Goal: Task Accomplishment & Management: Use online tool/utility

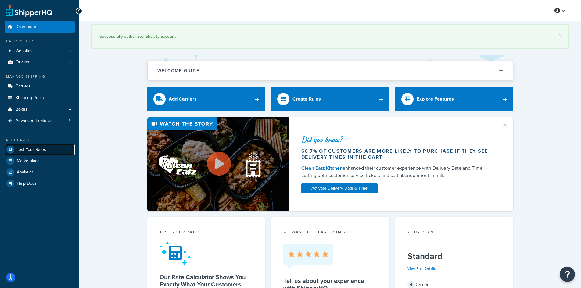
click at [41, 148] on span "Test Your Rates" at bounding box center [31, 149] width 29 height 5
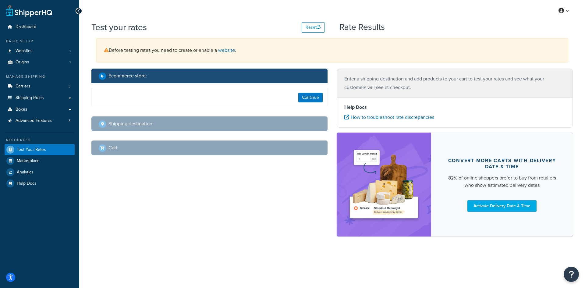
select select "[GEOGRAPHIC_DATA]"
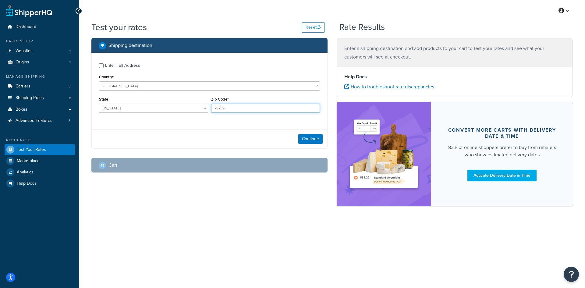
click at [234, 112] on input "78759" at bounding box center [265, 108] width 109 height 9
paste input "27024"
type input "27024"
click at [139, 110] on select "[US_STATE] [US_STATE] [US_STATE] [US_STATE] [US_STATE] Armed Forces Americas Ar…" at bounding box center [153, 108] width 109 height 9
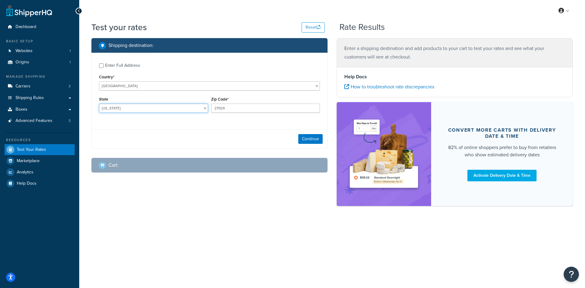
select select "NC"
click at [99, 104] on select "[US_STATE] [US_STATE] [US_STATE] [US_STATE] [US_STATE] Armed Forces Americas Ar…" at bounding box center [153, 108] width 109 height 9
click at [307, 141] on button "Continue" at bounding box center [310, 139] width 24 height 10
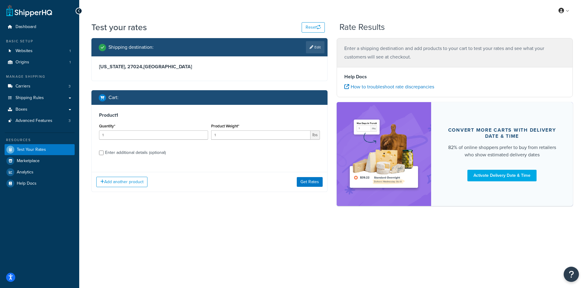
click at [94, 127] on div "Product 1 Quantity* 1 Product Weight* 1 lbs Enter additional details (optional)" at bounding box center [210, 136] width 236 height 63
click at [108, 138] on input "1" at bounding box center [153, 134] width 109 height 9
type input "100"
click at [226, 134] on input "0.630" at bounding box center [261, 134] width 100 height 9
click at [227, 134] on input "0.630" at bounding box center [261, 134] width 100 height 9
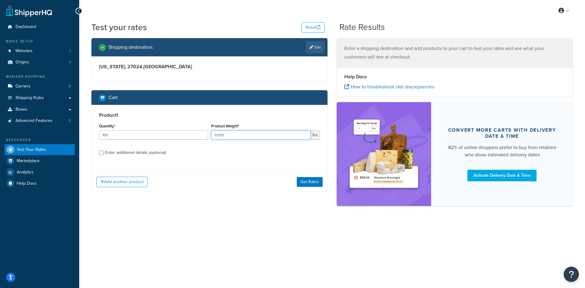
click at [221, 134] on input "0.630" at bounding box center [261, 134] width 100 height 9
type input "0.60"
click at [312, 186] on button "Get Rates" at bounding box center [310, 182] width 26 height 10
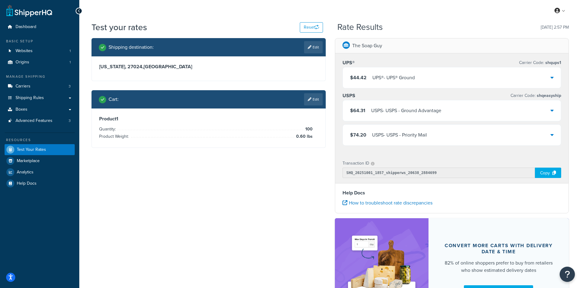
click at [364, 77] on span "$44.42" at bounding box center [358, 77] width 16 height 7
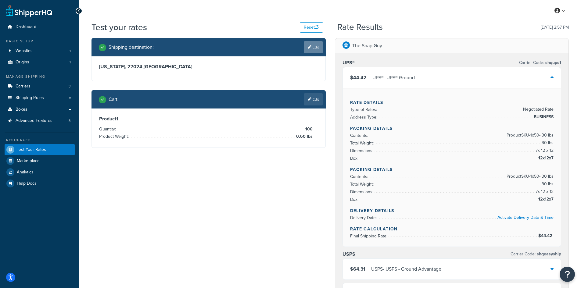
click at [312, 46] on link "Edit" at bounding box center [313, 47] width 19 height 12
select select "NC"
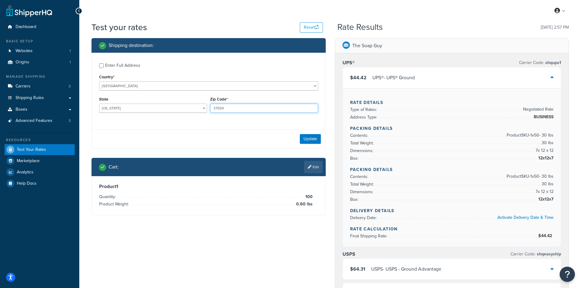
click at [234, 107] on input "27024" at bounding box center [264, 108] width 108 height 9
click at [234, 106] on input "27024" at bounding box center [264, 108] width 108 height 9
paste input "48060"
type input "48060"
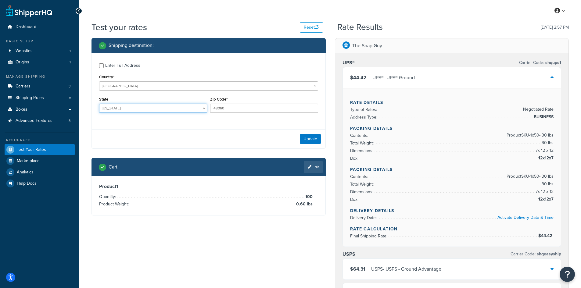
click at [144, 104] on select "[US_STATE] [US_STATE] [US_STATE] [US_STATE] [US_STATE] Armed Forces Americas Ar…" at bounding box center [153, 108] width 108 height 9
select select "MI"
click at [99, 104] on select "[US_STATE] [US_STATE] [US_STATE] [US_STATE] [US_STATE] Armed Forces Americas Ar…" at bounding box center [153, 108] width 108 height 9
click at [312, 138] on button "Update" at bounding box center [310, 139] width 21 height 10
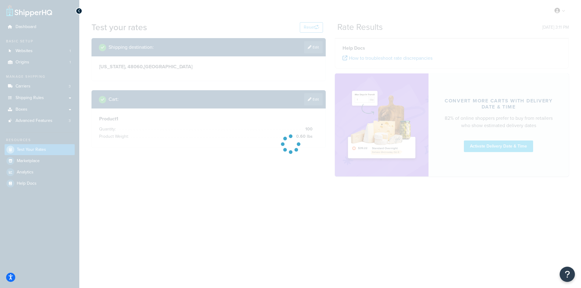
click at [318, 123] on div at bounding box center [290, 144] width 581 height 288
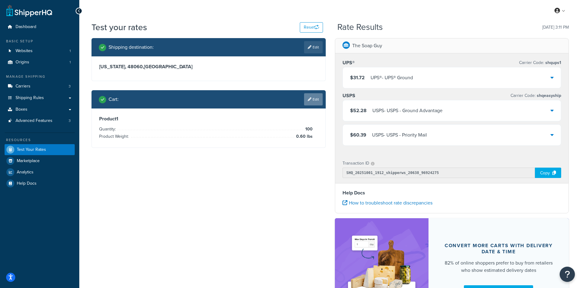
click at [314, 105] on link "Edit" at bounding box center [313, 99] width 19 height 12
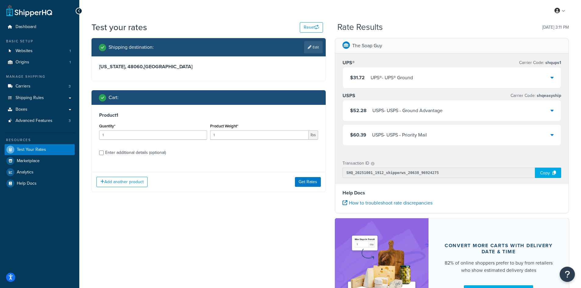
click at [102, 144] on div "Quantity* 1" at bounding box center [153, 133] width 111 height 22
click at [147, 132] on input "1" at bounding box center [153, 134] width 108 height 9
type input "100"
paste input "2.20"
type input "2.20"
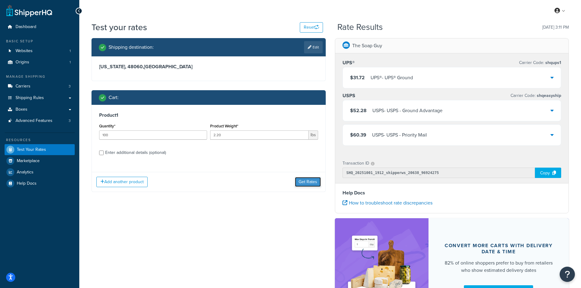
click at [310, 183] on button "Get Rates" at bounding box center [308, 182] width 26 height 10
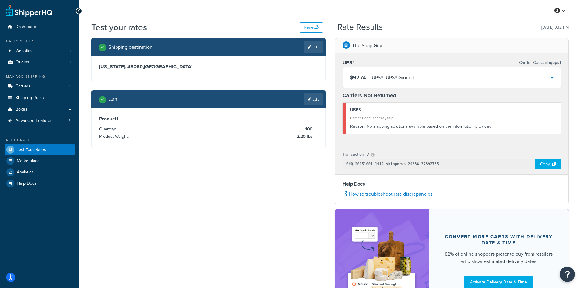
click at [391, 75] on div "UPS® - UPS® Ground" at bounding box center [393, 77] width 42 height 9
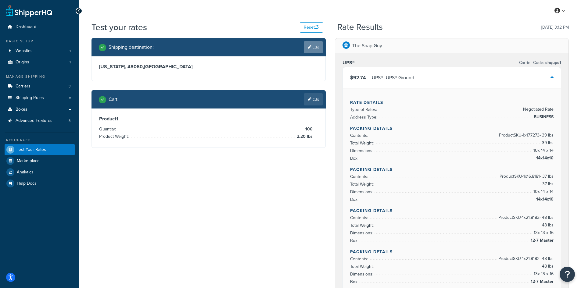
click at [313, 46] on link "Edit" at bounding box center [313, 47] width 19 height 12
select select "MI"
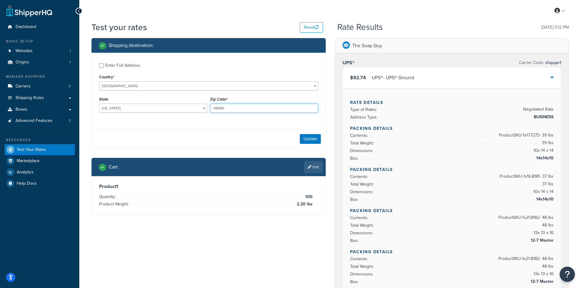
click at [217, 108] on input "48060" at bounding box center [264, 108] width 108 height 9
paste input "87104"
type input "87104"
click at [144, 112] on select "[US_STATE] [US_STATE] [US_STATE] [US_STATE] [US_STATE] Armed Forces Americas Ar…" at bounding box center [153, 108] width 108 height 9
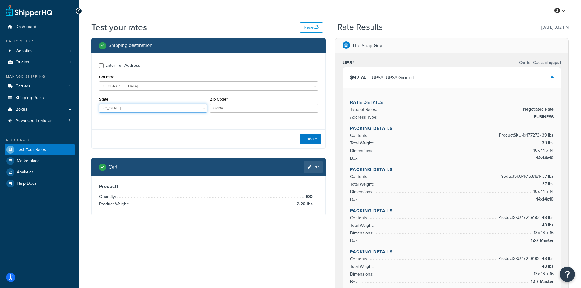
select select "NM"
click at [99, 104] on select "[US_STATE] [US_STATE] [US_STATE] [US_STATE] [US_STATE] Armed Forces Americas Ar…" at bounding box center [153, 108] width 108 height 9
click at [310, 141] on button "Update" at bounding box center [310, 139] width 21 height 10
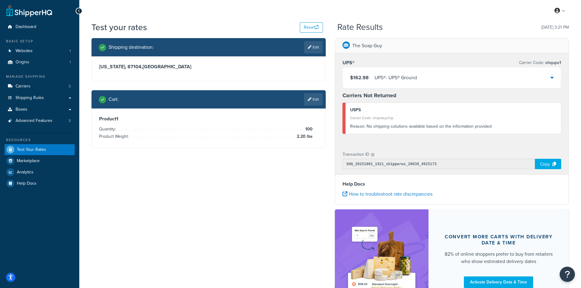
drag, startPoint x: 320, startPoint y: 102, endPoint x: 314, endPoint y: 102, distance: 6.1
click at [320, 102] on link "Edit" at bounding box center [313, 99] width 19 height 12
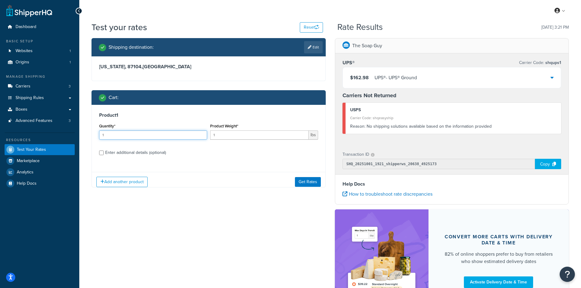
click at [125, 137] on input "1" at bounding box center [153, 134] width 108 height 9
type input "100"
paste input "0.36"
type input "0.36"
click at [305, 179] on button "Get Rates" at bounding box center [308, 182] width 26 height 10
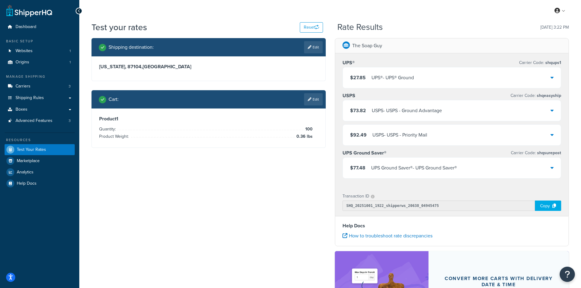
click at [381, 79] on div "UPS® - UPS® Ground" at bounding box center [392, 77] width 42 height 9
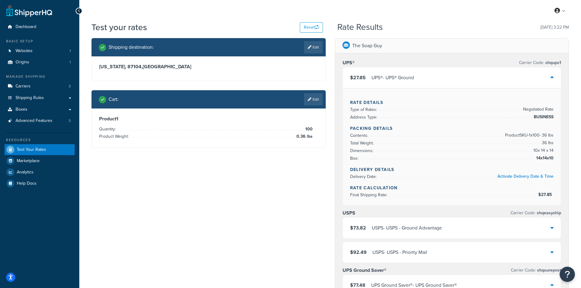
click at [545, 140] on span "36 lbs" at bounding box center [546, 142] width 13 height 7
copy span "36"
click at [303, 102] on div "Cart : Edit" at bounding box center [211, 99] width 224 height 12
click at [309, 101] on icon at bounding box center [310, 100] width 4 height 4
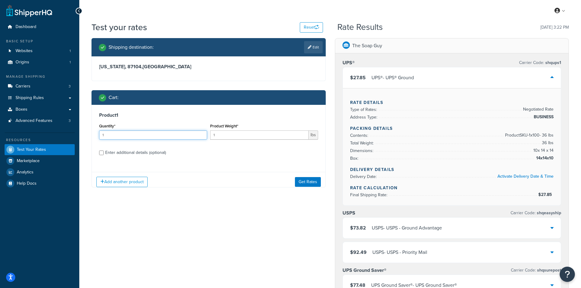
click at [127, 133] on input "1" at bounding box center [153, 134] width 108 height 9
type input "100"
click at [234, 142] on div "Product Weight* 1 lbs" at bounding box center [264, 133] width 111 height 22
click at [234, 139] on input "1" at bounding box center [259, 134] width 98 height 9
type input "1.24"
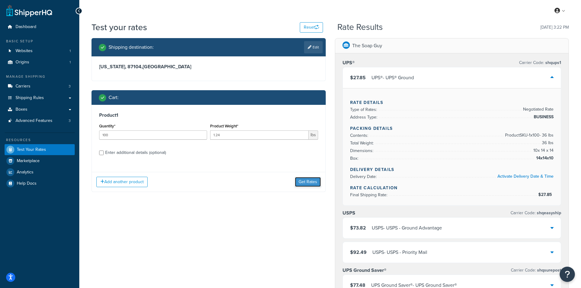
click at [307, 182] on button "Get Rates" at bounding box center [308, 182] width 26 height 10
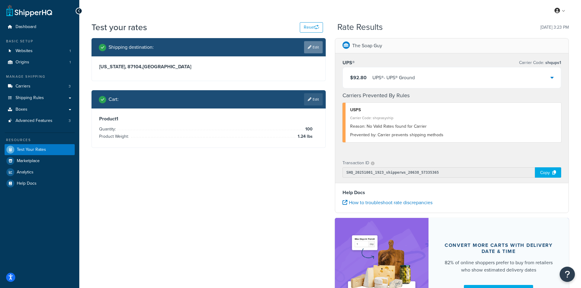
click at [312, 48] on link "Edit" at bounding box center [313, 47] width 19 height 12
select select "NM"
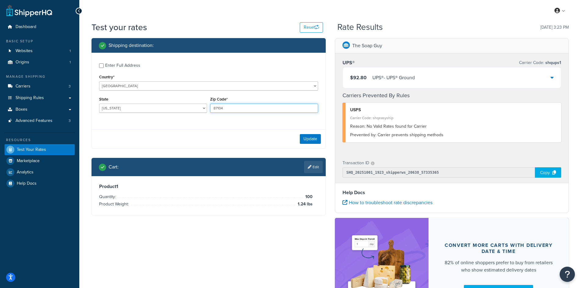
click at [222, 109] on input "87104" at bounding box center [264, 108] width 108 height 9
paste input "92691"
type input "92691"
click at [122, 109] on select "[US_STATE] [US_STATE] [US_STATE] [US_STATE] [US_STATE] Armed Forces Americas Ar…" at bounding box center [153, 108] width 108 height 9
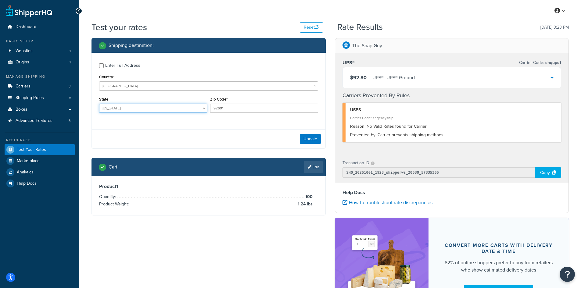
select select "CA"
click at [99, 104] on select "[US_STATE] [US_STATE] [US_STATE] [US_STATE] [US_STATE] Armed Forces Americas Ar…" at bounding box center [153, 108] width 108 height 9
click at [302, 136] on button "Update" at bounding box center [310, 139] width 21 height 10
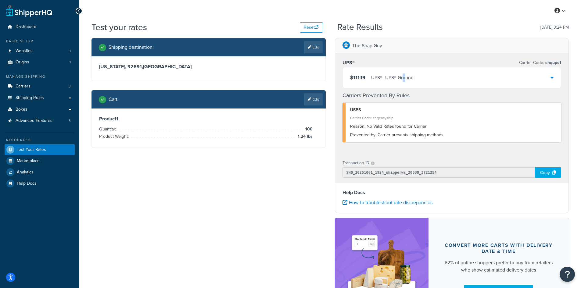
click at [406, 71] on div "$111.19 UPS® - UPS® Ground" at bounding box center [452, 77] width 218 height 21
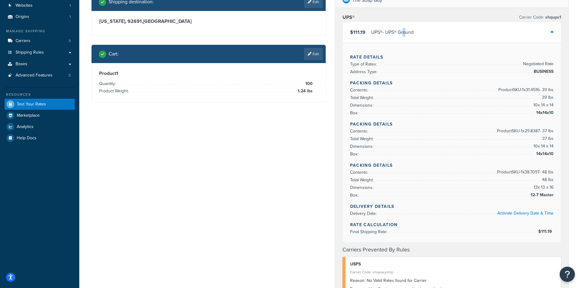
scroll to position [30, 0]
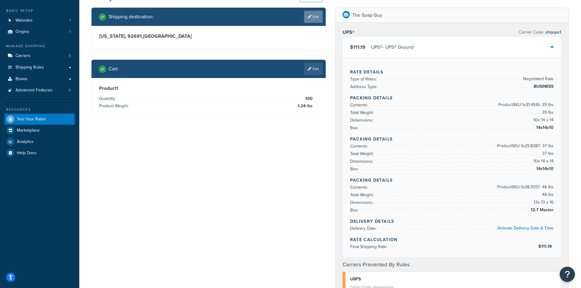
click at [312, 22] on link "Edit" at bounding box center [313, 17] width 19 height 12
select select "CA"
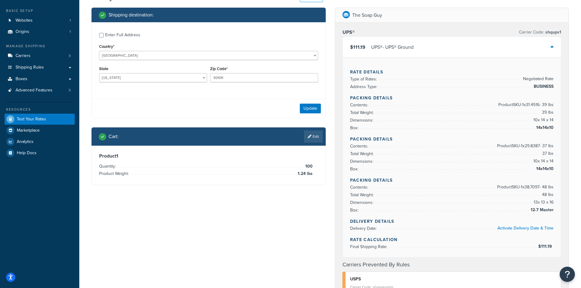
click at [222, 72] on div "Zip Code* 92691" at bounding box center [264, 74] width 108 height 18
click at [220, 77] on input "92691" at bounding box center [264, 77] width 108 height 9
paste input "32805"
type input "32805"
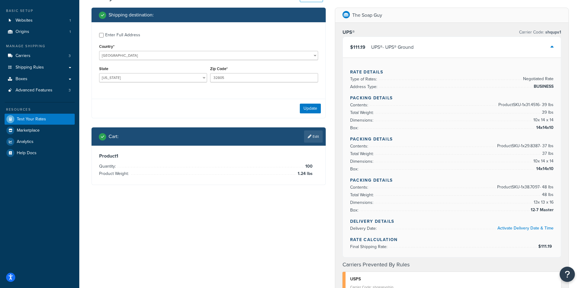
click at [120, 73] on div "State [US_STATE] [US_STATE] [US_STATE] [US_STATE] [US_STATE] Armed Forces Ameri…" at bounding box center [153, 74] width 108 height 18
click at [120, 75] on select "[US_STATE] [US_STATE] [US_STATE] [US_STATE] [US_STATE] Armed Forces Americas Ar…" at bounding box center [153, 77] width 108 height 9
select select "FL"
click at [99, 73] on select "[US_STATE] [US_STATE] [US_STATE] [US_STATE] [US_STATE] Armed Forces Americas Ar…" at bounding box center [153, 77] width 108 height 9
click at [311, 138] on link "Edit" at bounding box center [313, 136] width 19 height 12
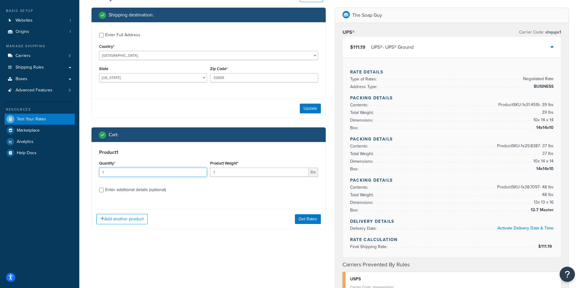
click at [151, 170] on input "1" at bounding box center [153, 172] width 108 height 9
type input "100"
click at [247, 173] on input "1" at bounding box center [259, 172] width 98 height 9
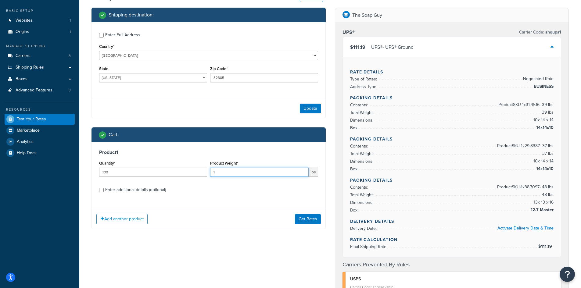
paste input "0.27"
type input "0.27"
click at [304, 109] on button "Update" at bounding box center [310, 109] width 21 height 10
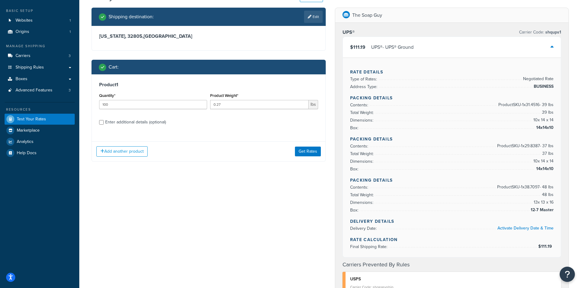
scroll to position [0, 0]
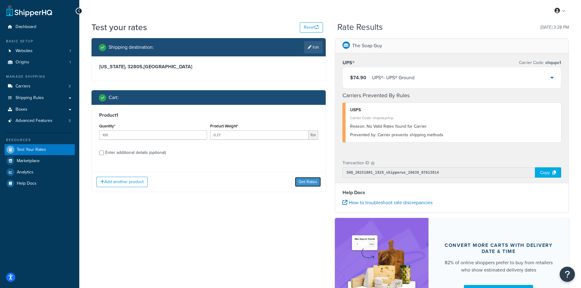
click at [311, 182] on button "Get Rates" at bounding box center [308, 182] width 26 height 10
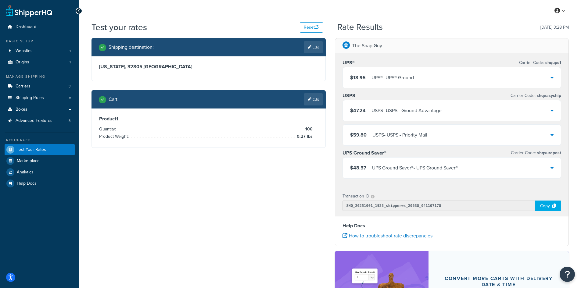
click at [389, 81] on div "UPS® - UPS® Ground" at bounding box center [392, 77] width 42 height 9
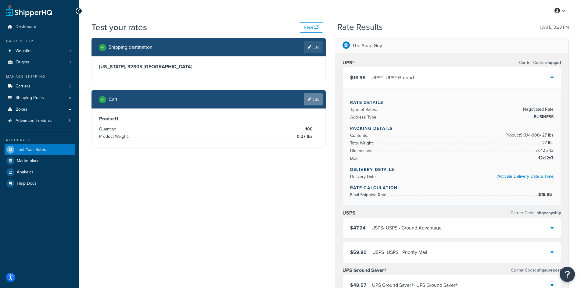
click at [321, 104] on link "Edit" at bounding box center [313, 99] width 19 height 12
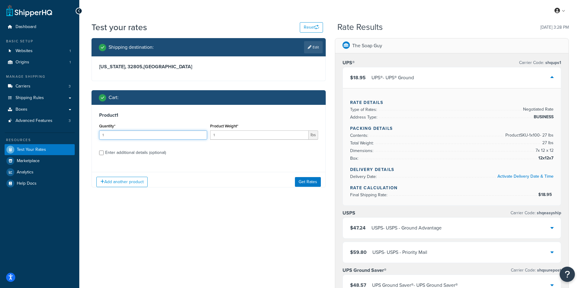
click at [154, 134] on input "1" at bounding box center [153, 134] width 108 height 9
type input "100"
paste input "0.33"
type input "0.33"
click at [319, 46] on link "Edit" at bounding box center [313, 47] width 19 height 12
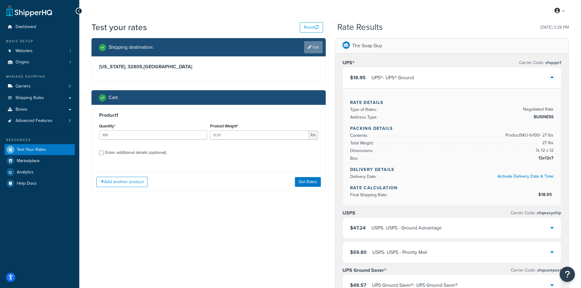
select select "FL"
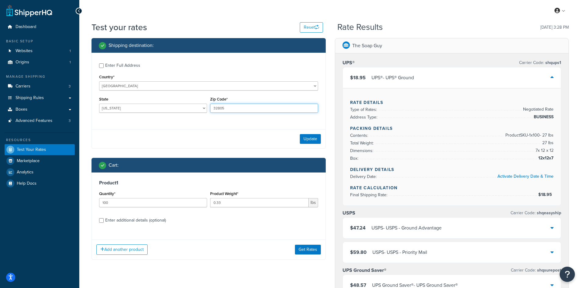
click at [252, 109] on input "32805" at bounding box center [264, 108] width 108 height 9
type input "33014"
click at [303, 137] on button "Update" at bounding box center [310, 139] width 21 height 10
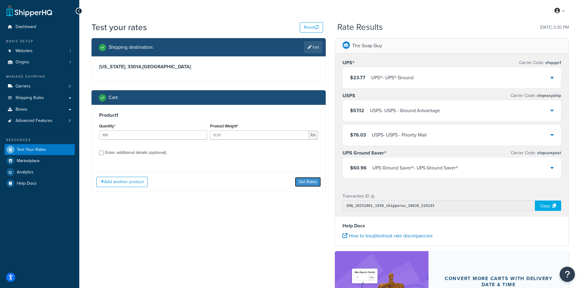
click at [306, 182] on button "Get Rates" at bounding box center [308, 182] width 26 height 10
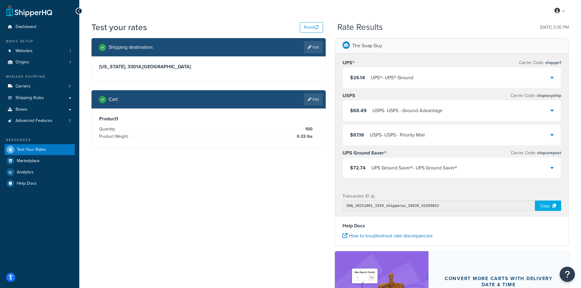
click at [381, 80] on div "UPS® - UPS® Ground" at bounding box center [392, 77] width 42 height 9
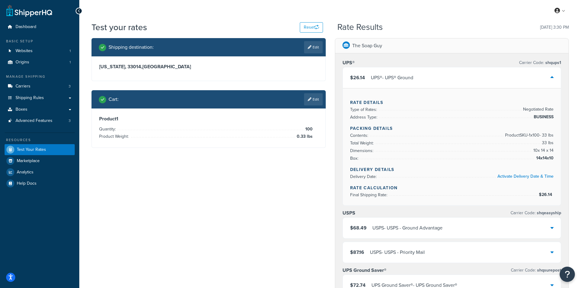
click at [309, 48] on icon at bounding box center [310, 47] width 4 height 4
select select "FL"
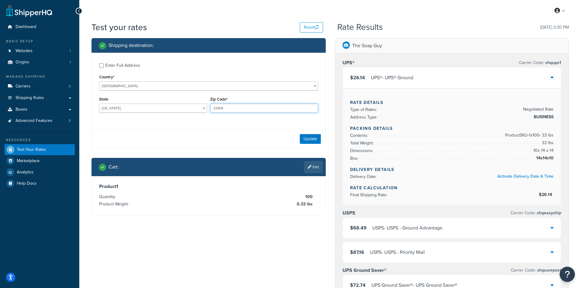
click at [231, 110] on input "33014" at bounding box center [264, 108] width 108 height 9
paste input "7722"
type input "37722"
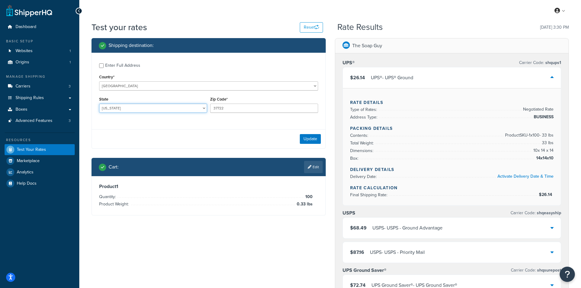
click at [143, 110] on select "[US_STATE] [US_STATE] [US_STATE] [US_STATE] [US_STATE] Armed Forces Americas Ar…" at bounding box center [153, 108] width 108 height 9
select select "TN"
click at [99, 104] on select "[US_STATE] [US_STATE] [US_STATE] [US_STATE] [US_STATE] Armed Forces Americas Ar…" at bounding box center [153, 108] width 108 height 9
click at [307, 164] on link "Edit" at bounding box center [313, 167] width 19 height 12
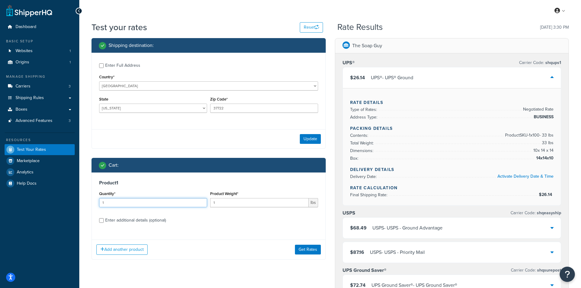
click at [149, 200] on input "1" at bounding box center [153, 202] width 108 height 9
type input "100"
paste input "2.17"
type input "2.17"
click at [315, 251] on button "Get Rates" at bounding box center [308, 250] width 26 height 10
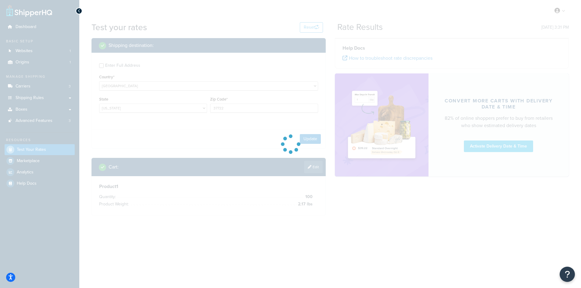
click at [301, 136] on div at bounding box center [290, 144] width 581 height 288
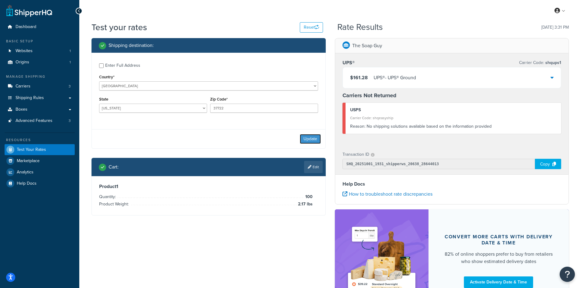
click at [307, 139] on button "Update" at bounding box center [310, 139] width 21 height 10
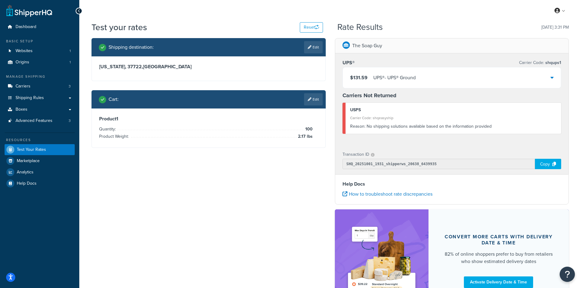
click at [399, 78] on div "UPS® - UPS® Ground" at bounding box center [394, 77] width 42 height 9
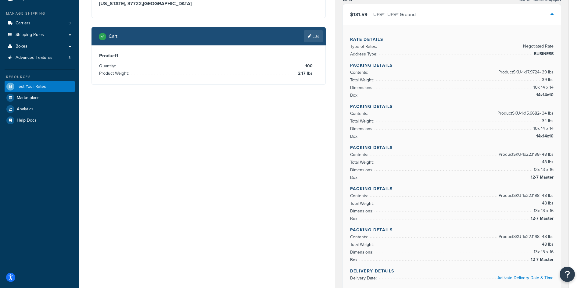
scroll to position [61, 0]
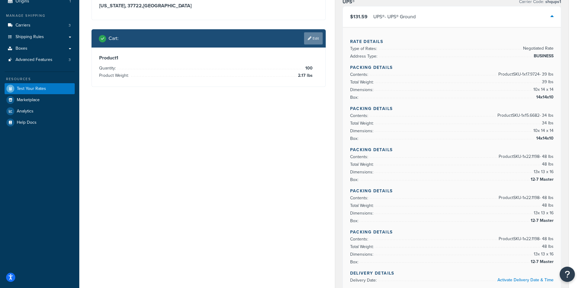
click at [314, 36] on link "Edit" at bounding box center [313, 38] width 19 height 12
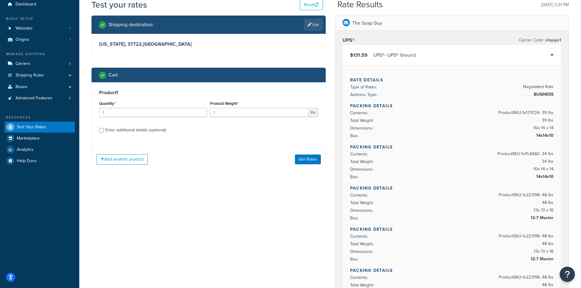
scroll to position [0, 0]
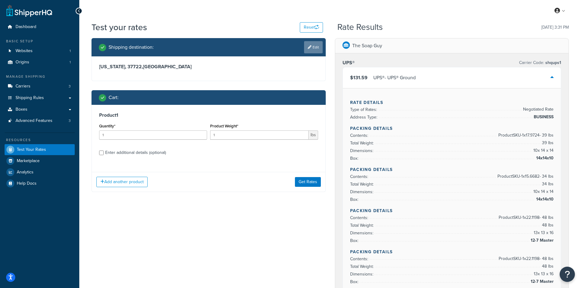
click at [308, 47] on icon at bounding box center [310, 47] width 4 height 4
select select "TN"
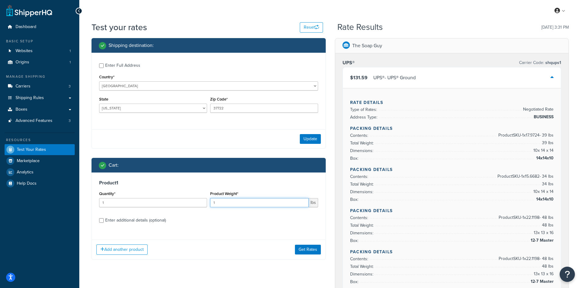
click at [226, 199] on input "1" at bounding box center [259, 202] width 98 height 9
paste input "1.92"
click at [170, 202] on input "1" at bounding box center [153, 202] width 108 height 9
click at [219, 207] on input "11.92" at bounding box center [259, 202] width 98 height 9
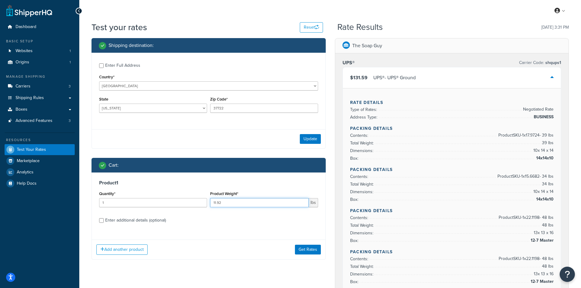
click at [219, 207] on input "11.92" at bounding box center [259, 202] width 98 height 9
paste input "number"
type input "1.92"
click at [126, 207] on input "1" at bounding box center [153, 202] width 108 height 9
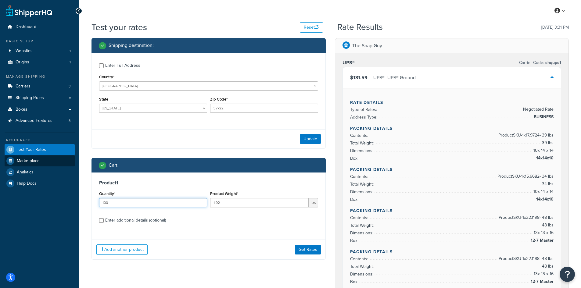
type input "100"
click at [242, 109] on input "37722" at bounding box center [264, 108] width 108 height 9
paste input "10607"
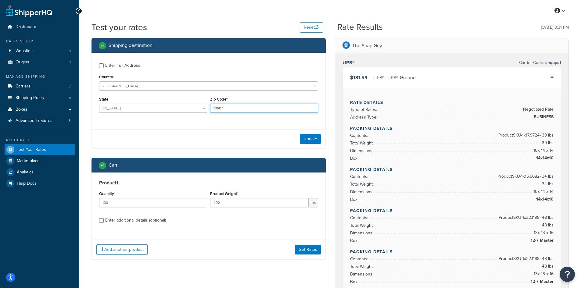
type input "10607"
click at [122, 103] on div "State [US_STATE] [US_STATE] [US_STATE] [US_STATE] [US_STATE] Armed Forces Ameri…" at bounding box center [153, 104] width 108 height 18
click at [113, 106] on select "[US_STATE] [US_STATE] [US_STATE] [US_STATE] [US_STATE] Armed Forces Americas Ar…" at bounding box center [153, 108] width 108 height 9
select select "NY"
click at [99, 104] on select "[US_STATE] [US_STATE] [US_STATE] [US_STATE] [US_STATE] Armed Forces Americas Ar…" at bounding box center [153, 108] width 108 height 9
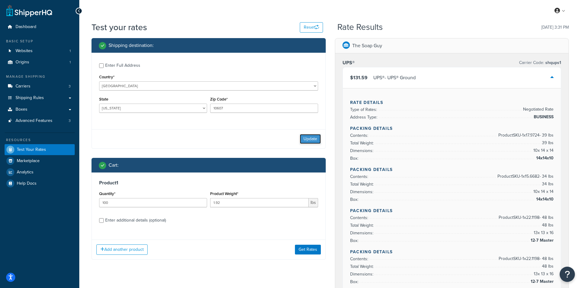
click at [303, 136] on button "Update" at bounding box center [310, 139] width 21 height 10
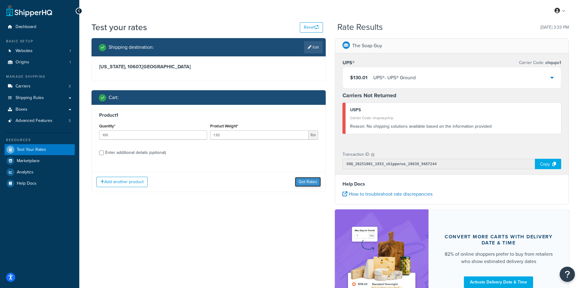
click at [304, 184] on button "Get Rates" at bounding box center [308, 182] width 26 height 10
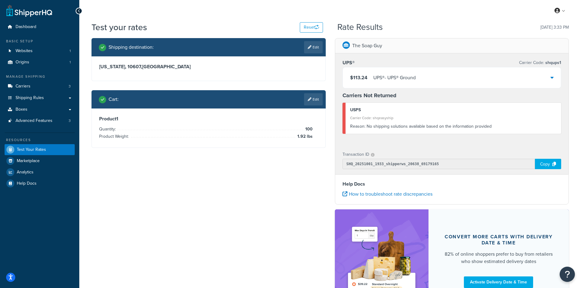
click at [437, 80] on div "$113.24 UPS® - UPS® Ground" at bounding box center [452, 77] width 218 height 21
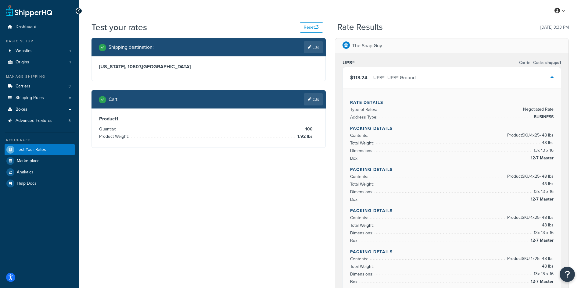
click at [310, 96] on link "Edit" at bounding box center [313, 99] width 19 height 12
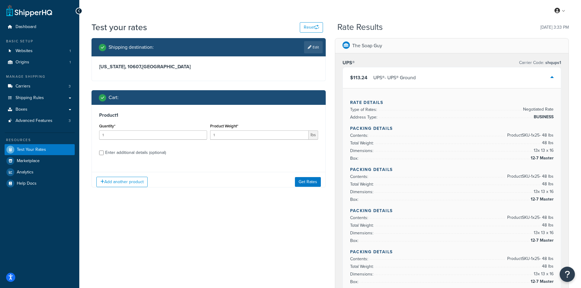
click at [233, 141] on div "Product Weight* 1 lbs" at bounding box center [264, 133] width 111 height 22
click at [230, 137] on input "1" at bounding box center [259, 134] width 98 height 9
click at [230, 136] on input "1" at bounding box center [259, 134] width 98 height 9
paste input ".58"
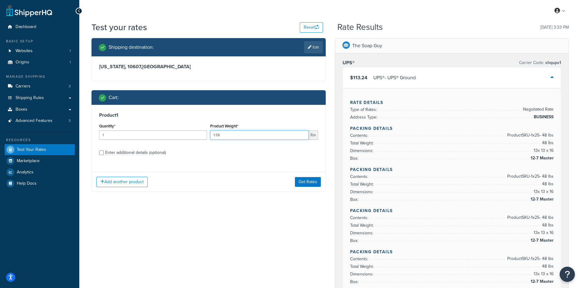
type input "1.58"
click at [174, 136] on input "1" at bounding box center [153, 134] width 108 height 9
type input "100"
click at [317, 46] on link "Edit" at bounding box center [313, 47] width 19 height 12
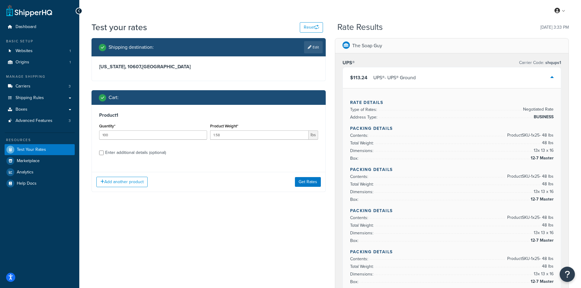
select select "NY"
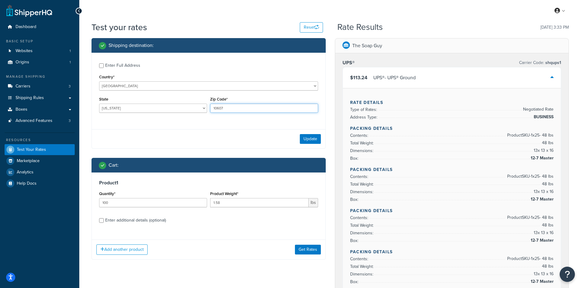
click at [252, 112] on input "10607" at bounding box center [264, 108] width 108 height 9
paste input "07728"
type input "07728"
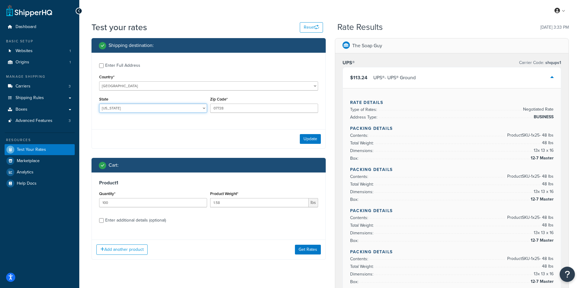
click at [140, 110] on select "[US_STATE] [US_STATE] [US_STATE] [US_STATE] [US_STATE] Armed Forces Americas Ar…" at bounding box center [153, 108] width 108 height 9
select select "NJ"
click at [99, 104] on select "[US_STATE] [US_STATE] [US_STATE] [US_STATE] [US_STATE] Armed Forces Americas Ar…" at bounding box center [153, 108] width 108 height 9
click at [311, 141] on button "Update" at bounding box center [310, 139] width 21 height 10
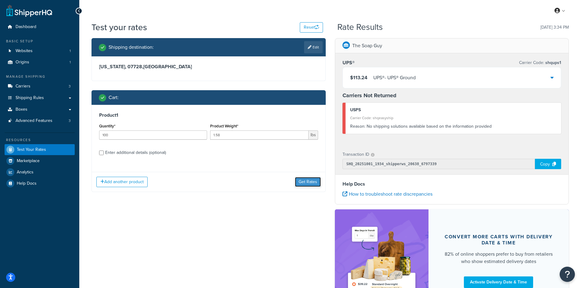
click at [311, 185] on button "Get Rates" at bounding box center [308, 182] width 26 height 10
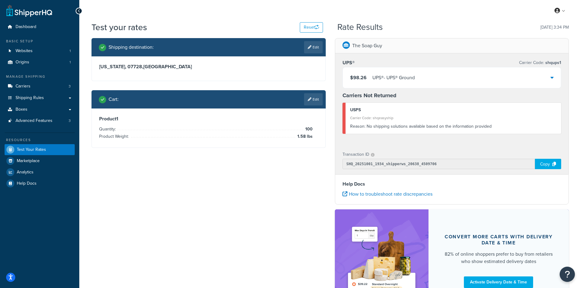
click at [398, 77] on div "UPS® - UPS® Ground" at bounding box center [393, 77] width 42 height 9
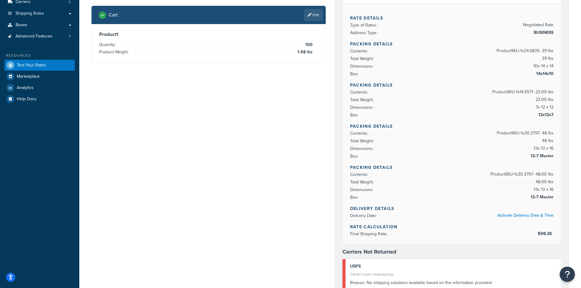
scroll to position [61, 0]
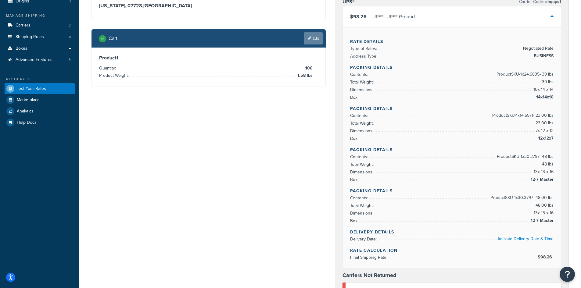
click at [311, 39] on link "Edit" at bounding box center [313, 38] width 19 height 12
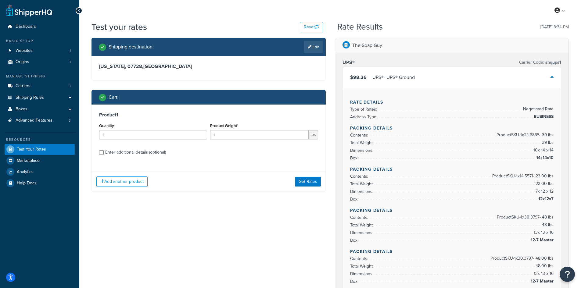
scroll to position [0, 0]
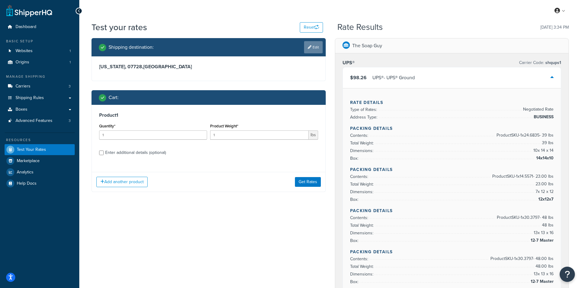
click at [308, 47] on icon at bounding box center [310, 47] width 4 height 4
select select "NJ"
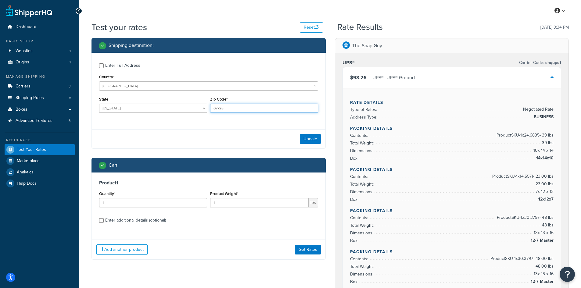
click at [227, 109] on input "07728" at bounding box center [264, 108] width 108 height 9
paste input "80907"
type input "80907"
click at [122, 109] on select "[US_STATE] [US_STATE] [US_STATE] [US_STATE] [US_STATE] Armed Forces Americas Ar…" at bounding box center [153, 108] width 108 height 9
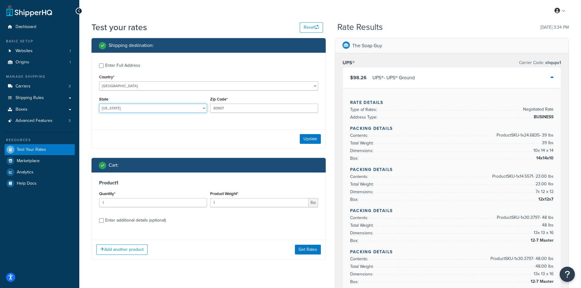
select select "CO"
click at [99, 104] on select "[US_STATE] [US_STATE] [US_STATE] [US_STATE] [US_STATE] Armed Forces Americas Ar…" at bounding box center [153, 108] width 108 height 9
click at [141, 202] on input "1" at bounding box center [153, 202] width 108 height 9
type input "100"
click at [230, 207] on input "1" at bounding box center [259, 202] width 98 height 9
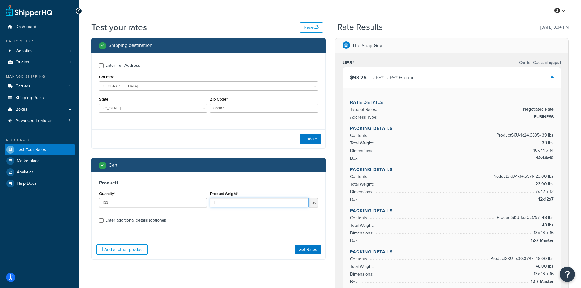
click at [229, 207] on input "1" at bounding box center [259, 202] width 98 height 9
click at [225, 203] on input "1" at bounding box center [259, 202] width 98 height 9
click at [216, 204] on input "1" at bounding box center [259, 202] width 98 height 9
click at [211, 204] on input "1" at bounding box center [259, 202] width 98 height 9
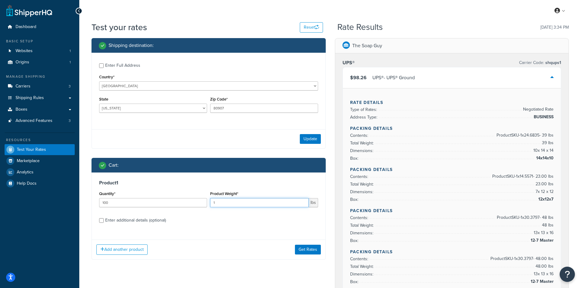
paste input "0.96"
type input "0.96"
click at [315, 138] on button "Update" at bounding box center [310, 139] width 21 height 10
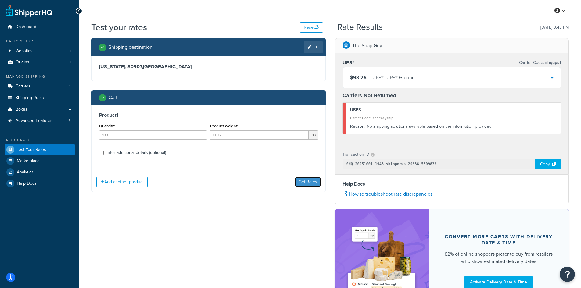
click at [304, 182] on button "Get Rates" at bounding box center [308, 182] width 26 height 10
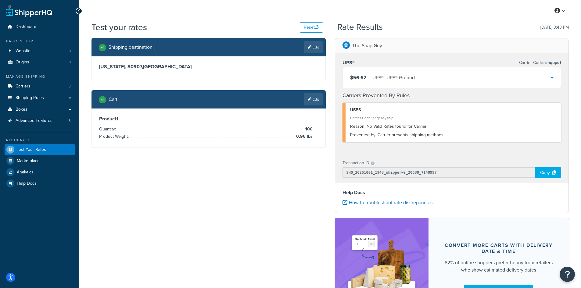
click at [370, 76] on div "$56.62 UPS® - UPS® Ground" at bounding box center [382, 77] width 65 height 9
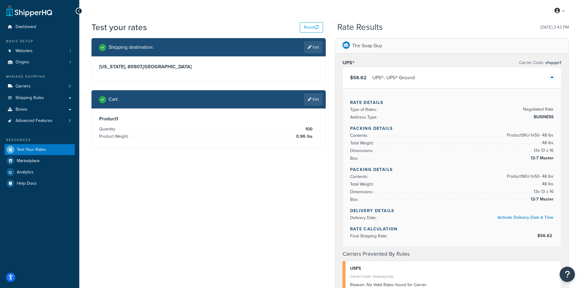
scroll to position [30, 0]
